Goal: Information Seeking & Learning: Learn about a topic

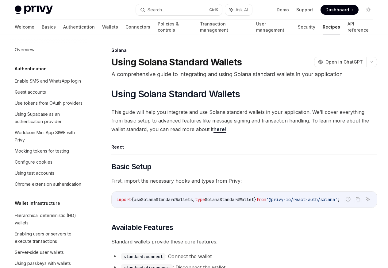
scroll to position [985, 0]
